Goal: Check status: Check status

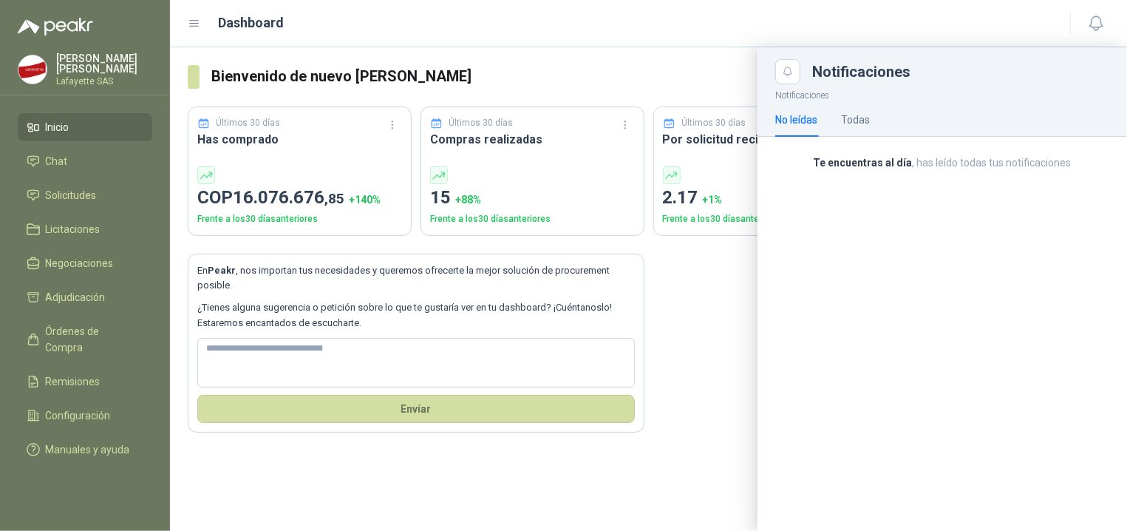
click at [288, 41] on header "Dashboard" at bounding box center [648, 23] width 957 height 47
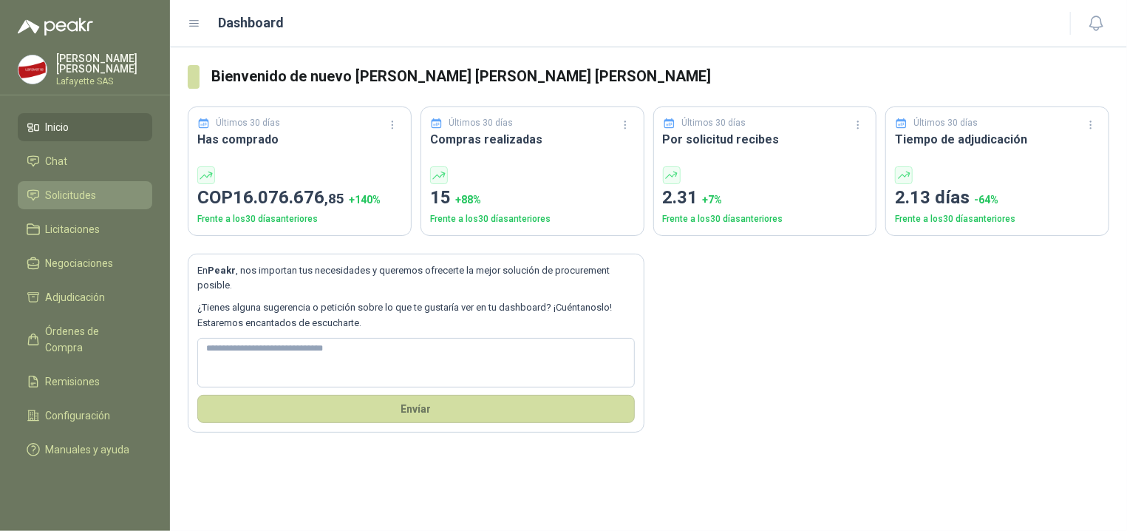
click at [92, 191] on span "Solicitudes" at bounding box center [71, 195] width 51 height 16
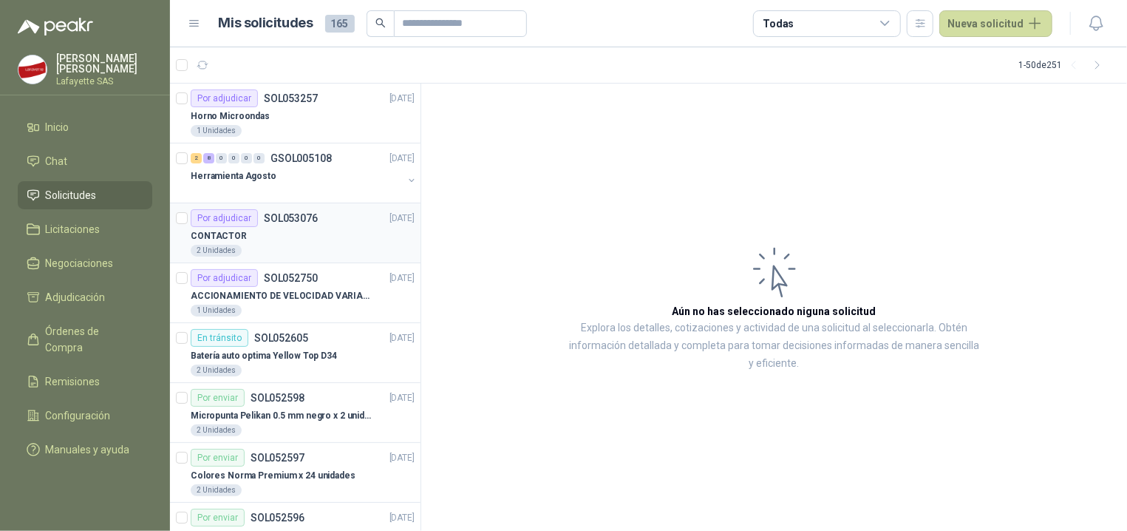
click at [253, 233] on div "CONTACTOR" at bounding box center [303, 236] width 224 height 18
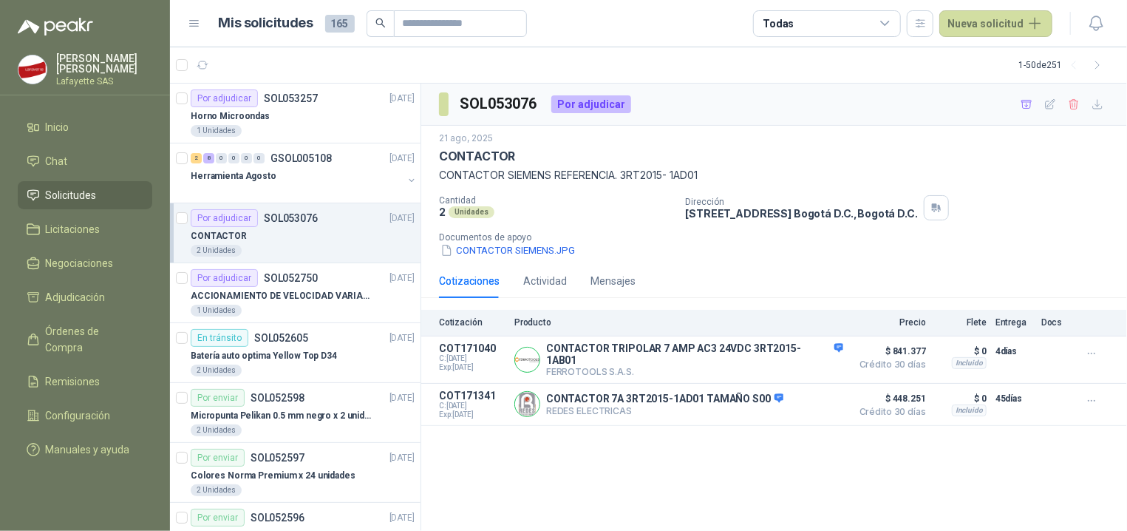
click at [659, 446] on div "SOL053076 Por adjudicar 21 ago, 2025 CONTACTOR CONTACTOR SIEMENS REFERENCIA. 3R…" at bounding box center [774, 308] width 706 height 448
click at [622, 445] on div "SOL053076 Por adjudicar 21 ago, 2025 CONTACTOR CONTACTOR SIEMENS REFERENCIA. 3R…" at bounding box center [774, 308] width 706 height 448
